Goal: Task Accomplishment & Management: Complete application form

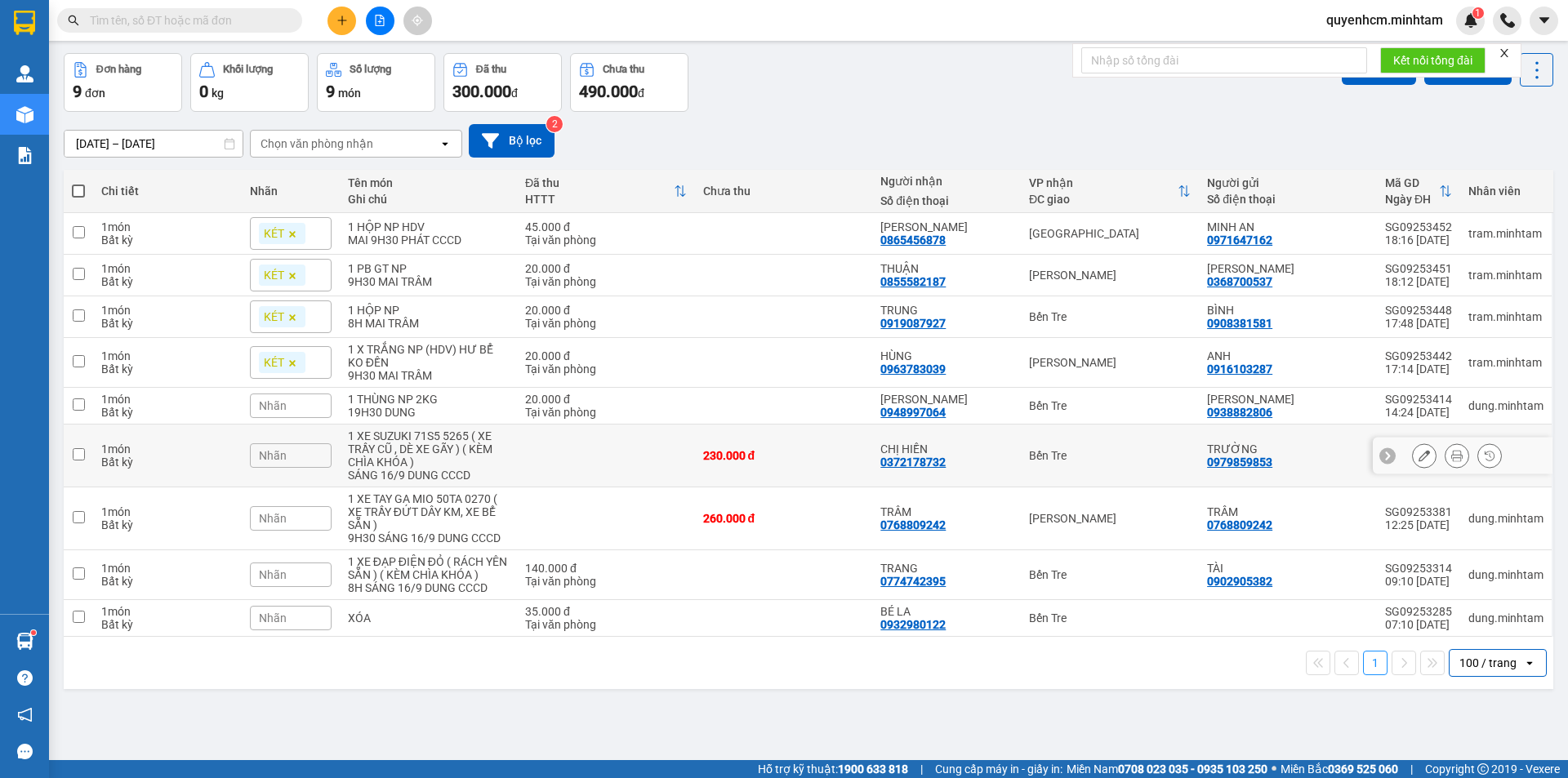
scroll to position [75, 0]
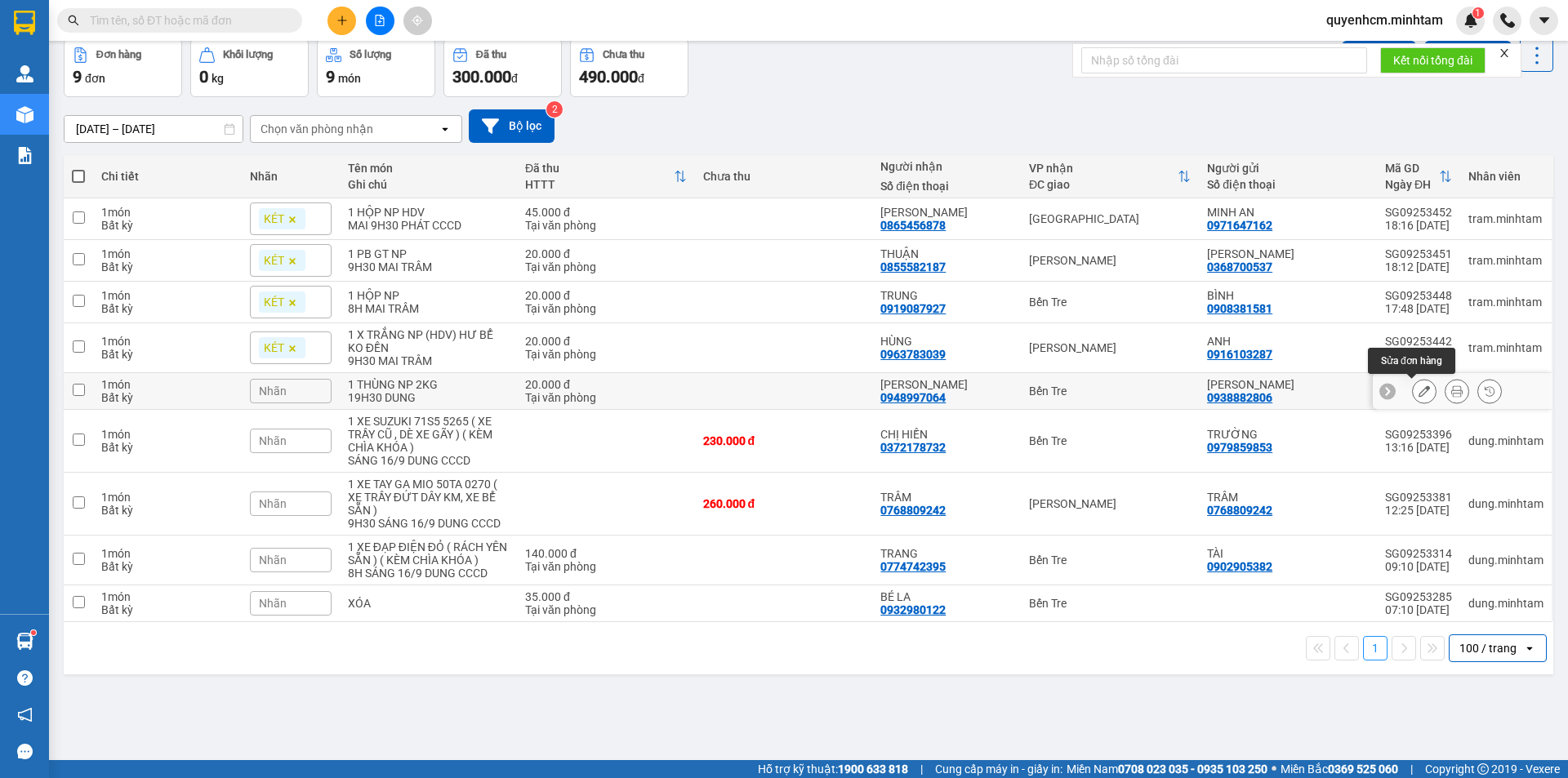
click at [1419, 395] on icon at bounding box center [1424, 391] width 11 height 11
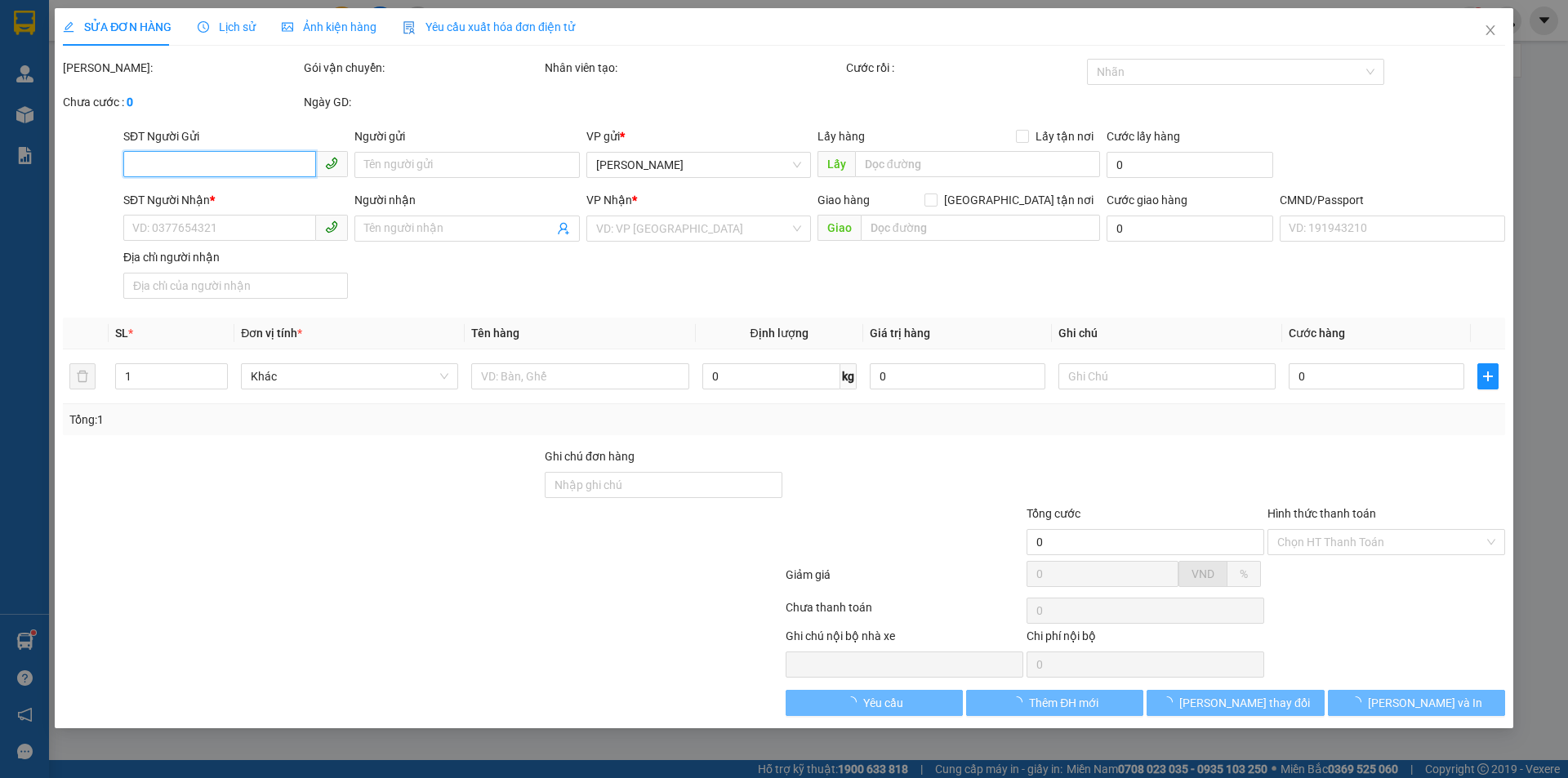
type input "0938882806"
type input "[PERSON_NAME]"
type input "0948997064"
type input "[PERSON_NAME]"
type input "20.000"
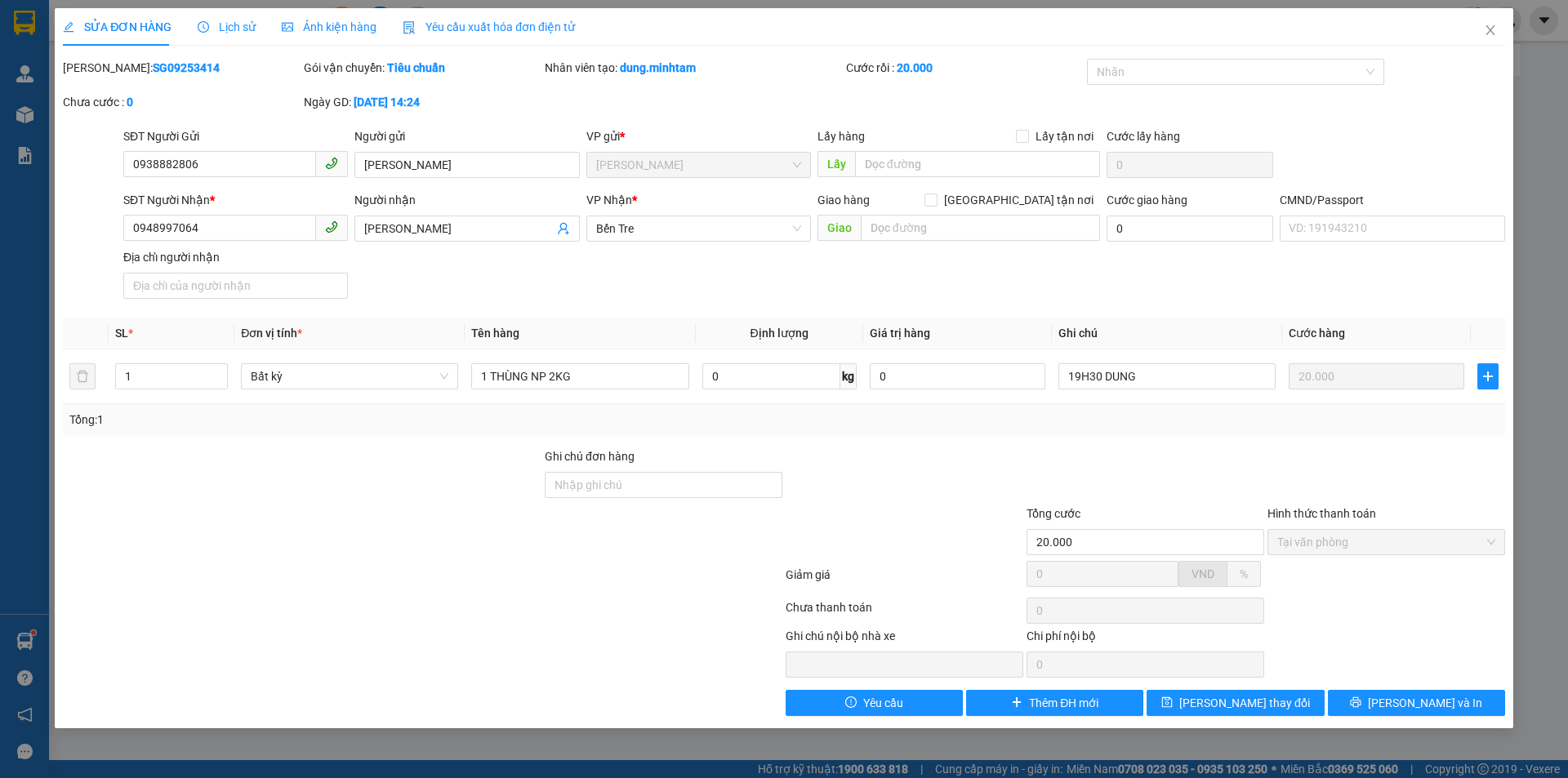
click at [244, 31] on span "Lịch sử" at bounding box center [226, 27] width 58 height 13
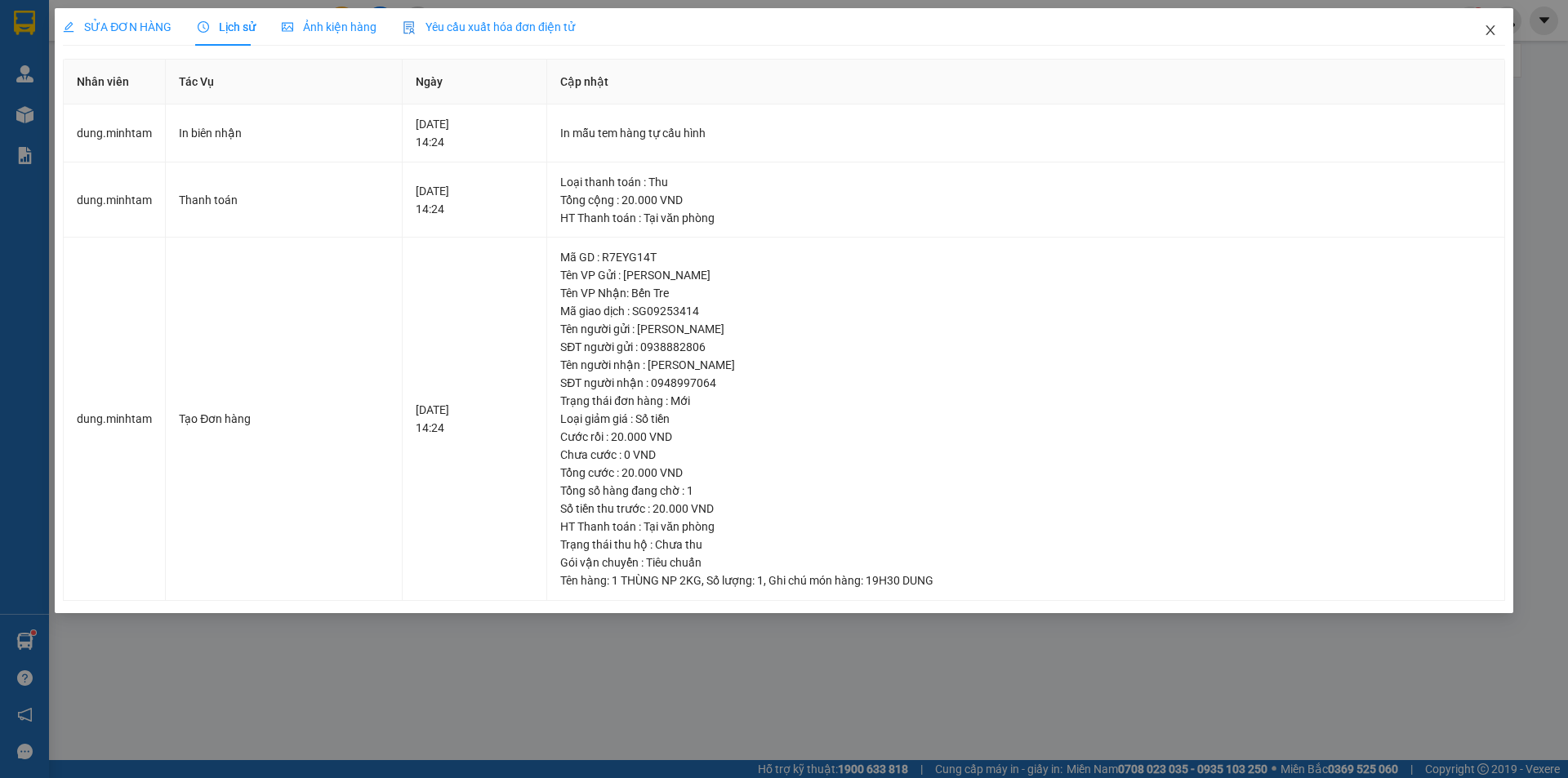
click at [1494, 33] on icon "close" at bounding box center [1490, 30] width 13 height 13
